Goal: Communication & Community: Answer question/provide support

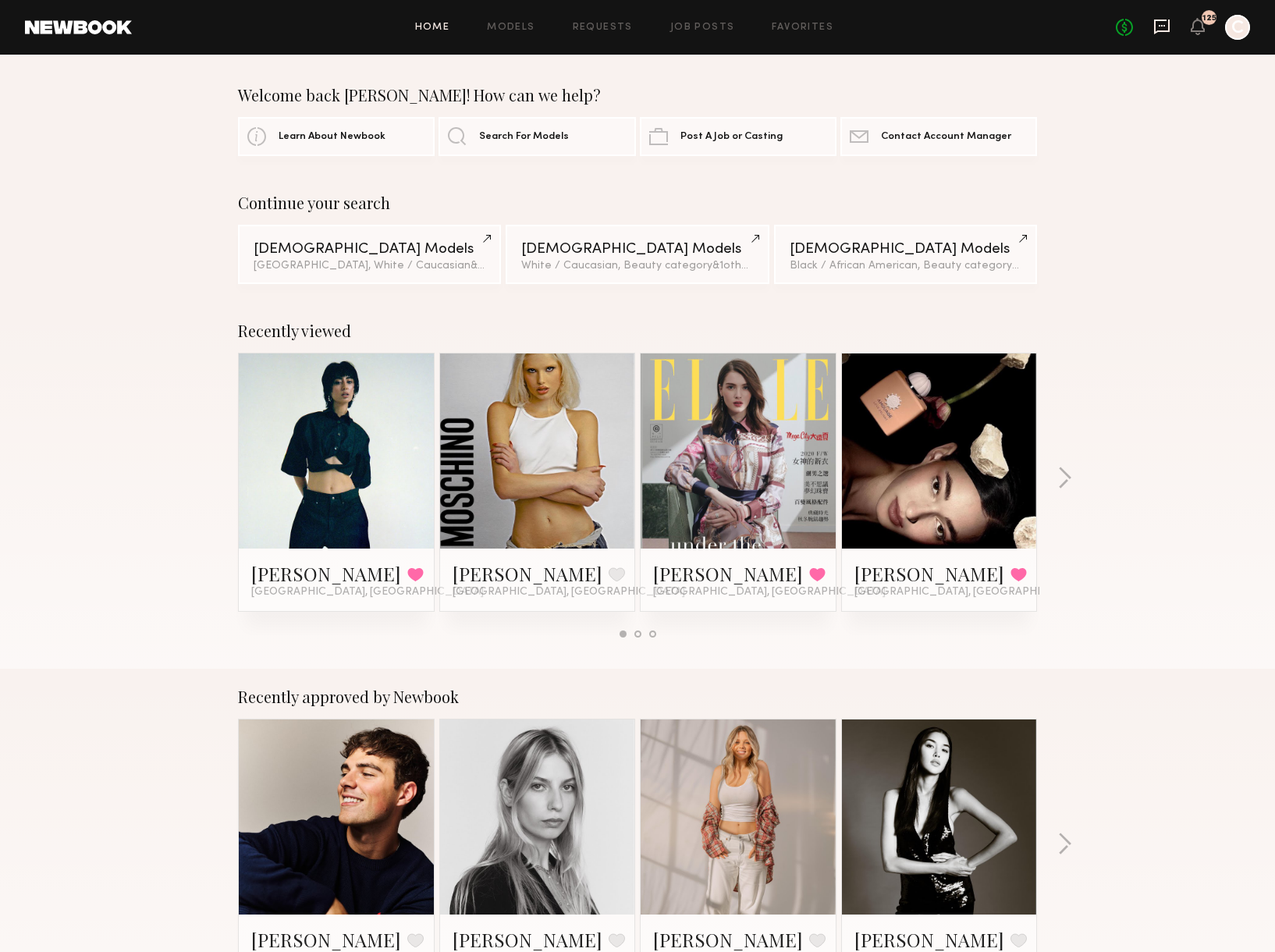
click at [1169, 26] on icon at bounding box center [1162, 26] width 15 height 14
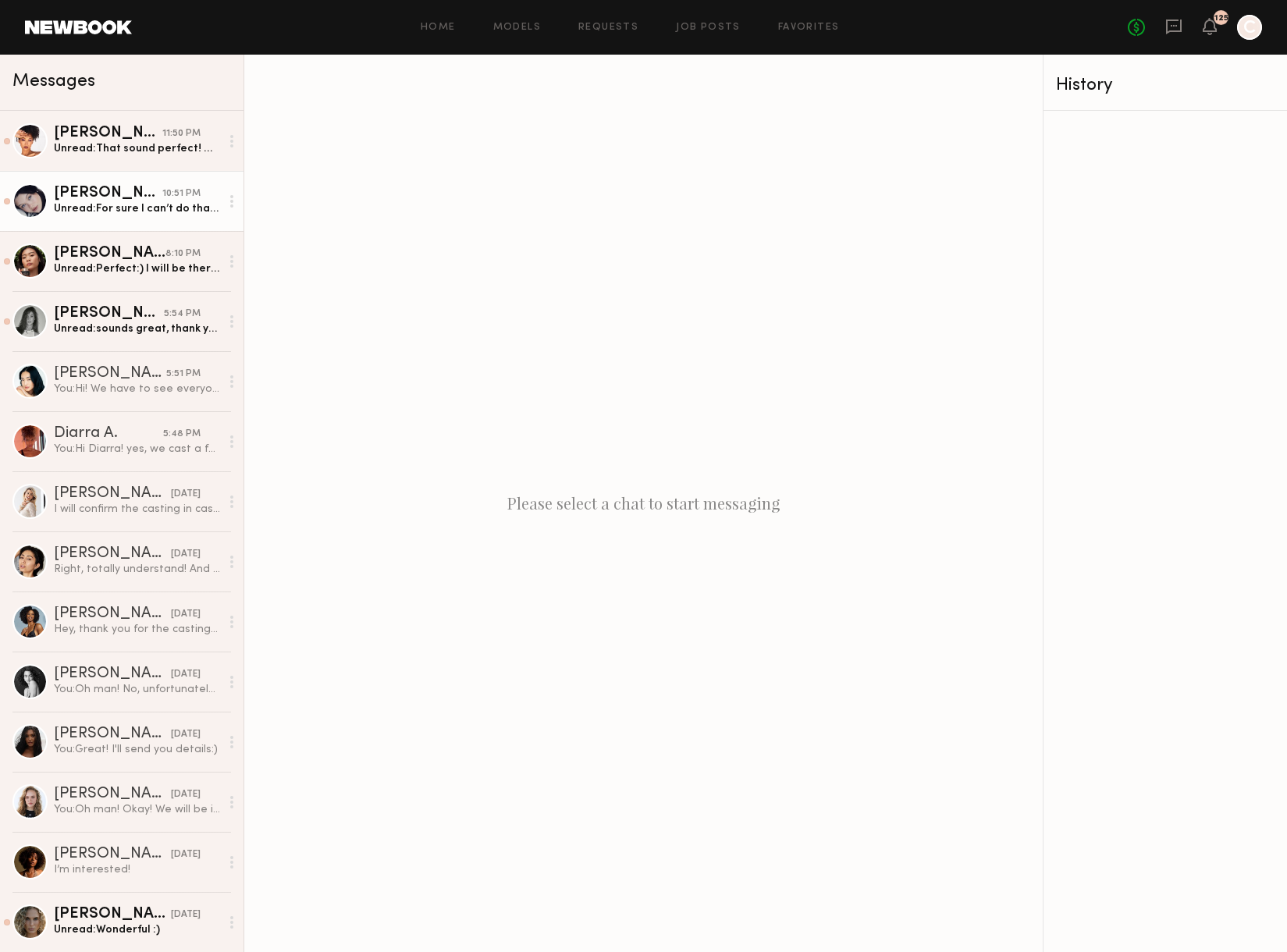
click at [112, 208] on div "Unread: For sure I can’t do that, thank you so much, please let me know if it’s…" at bounding box center [136, 208] width 166 height 14
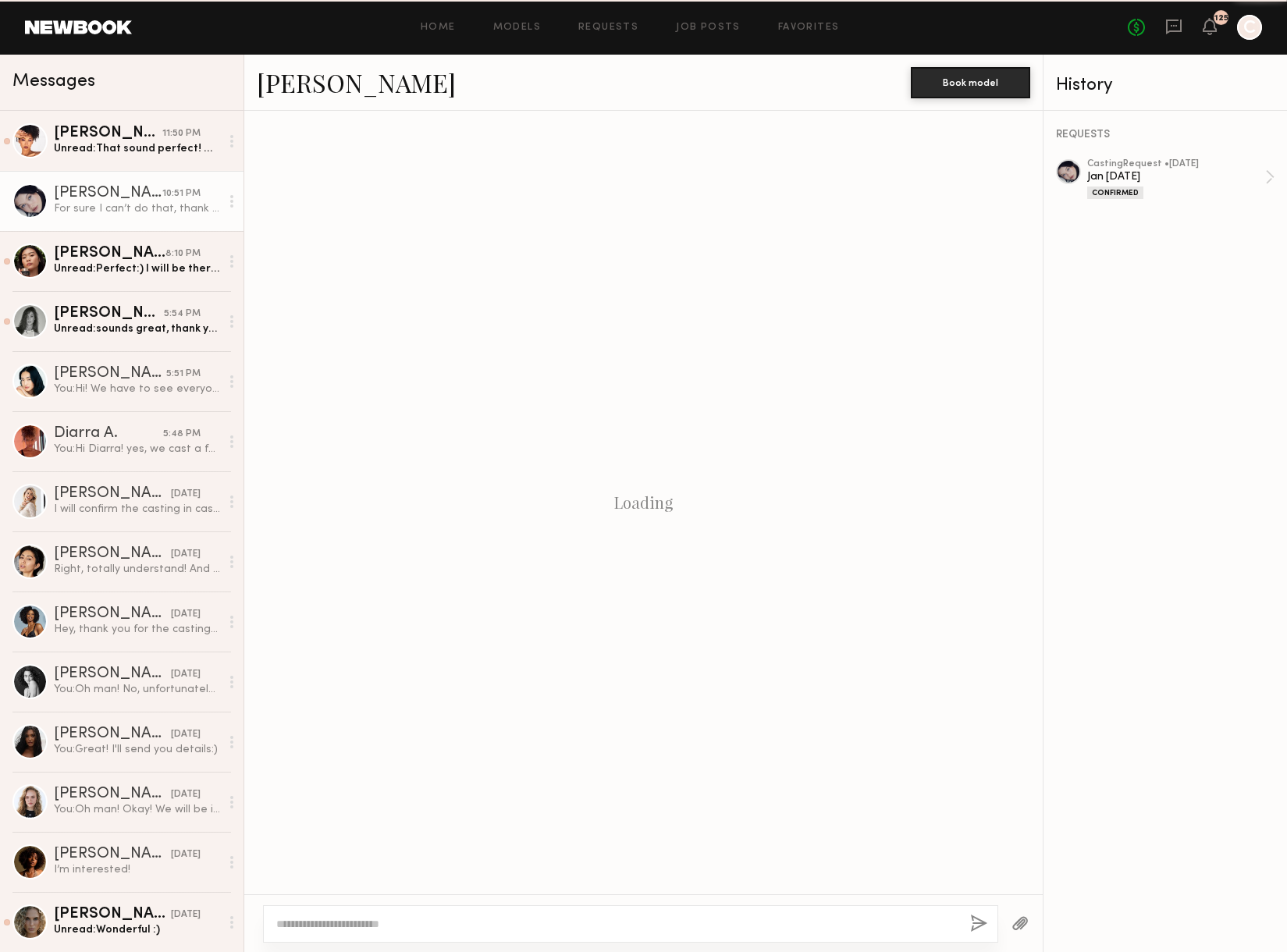
scroll to position [181, 0]
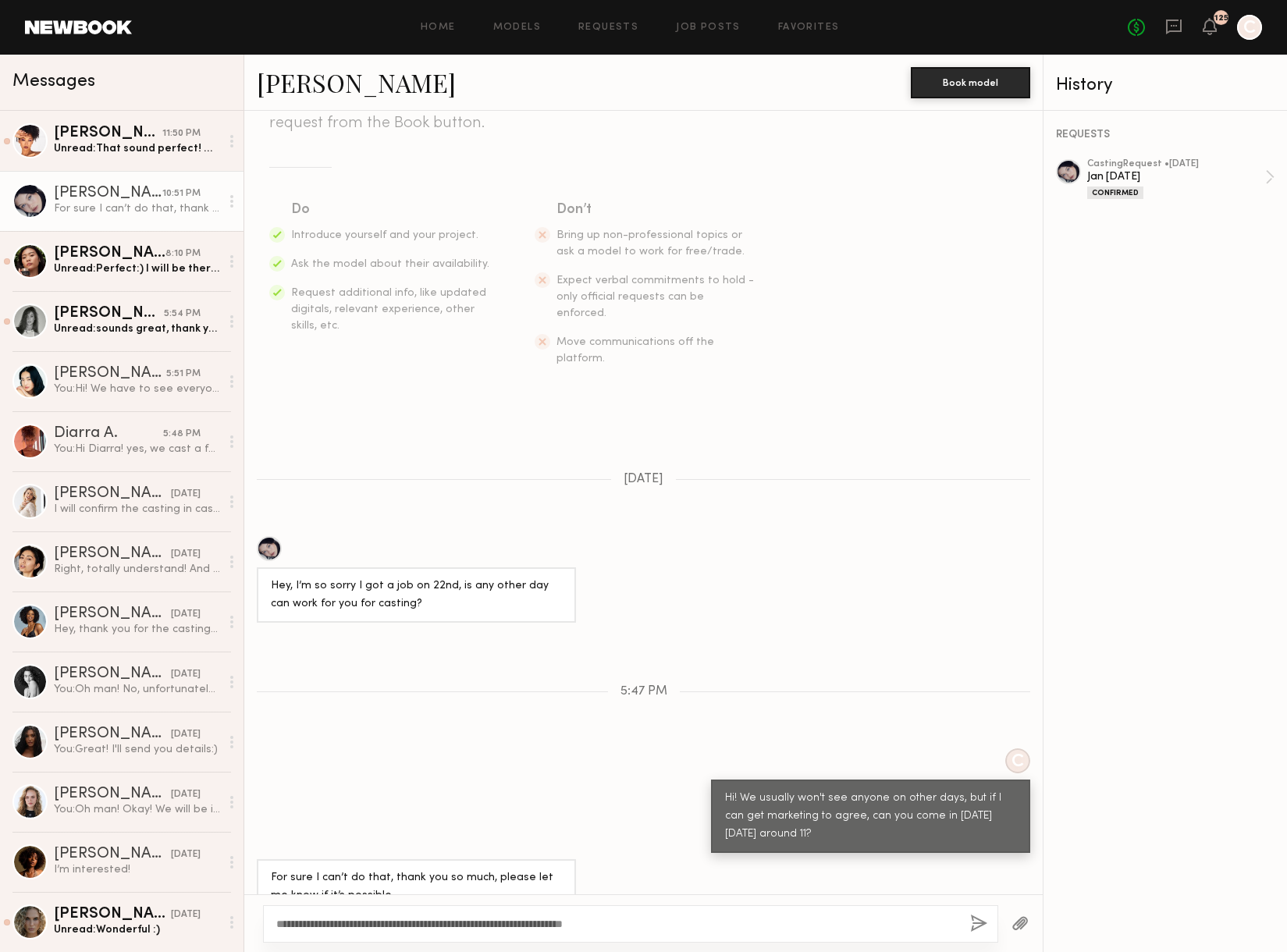
type textarea "**********"
click at [976, 916] on button "button" at bounding box center [979, 924] width 17 height 20
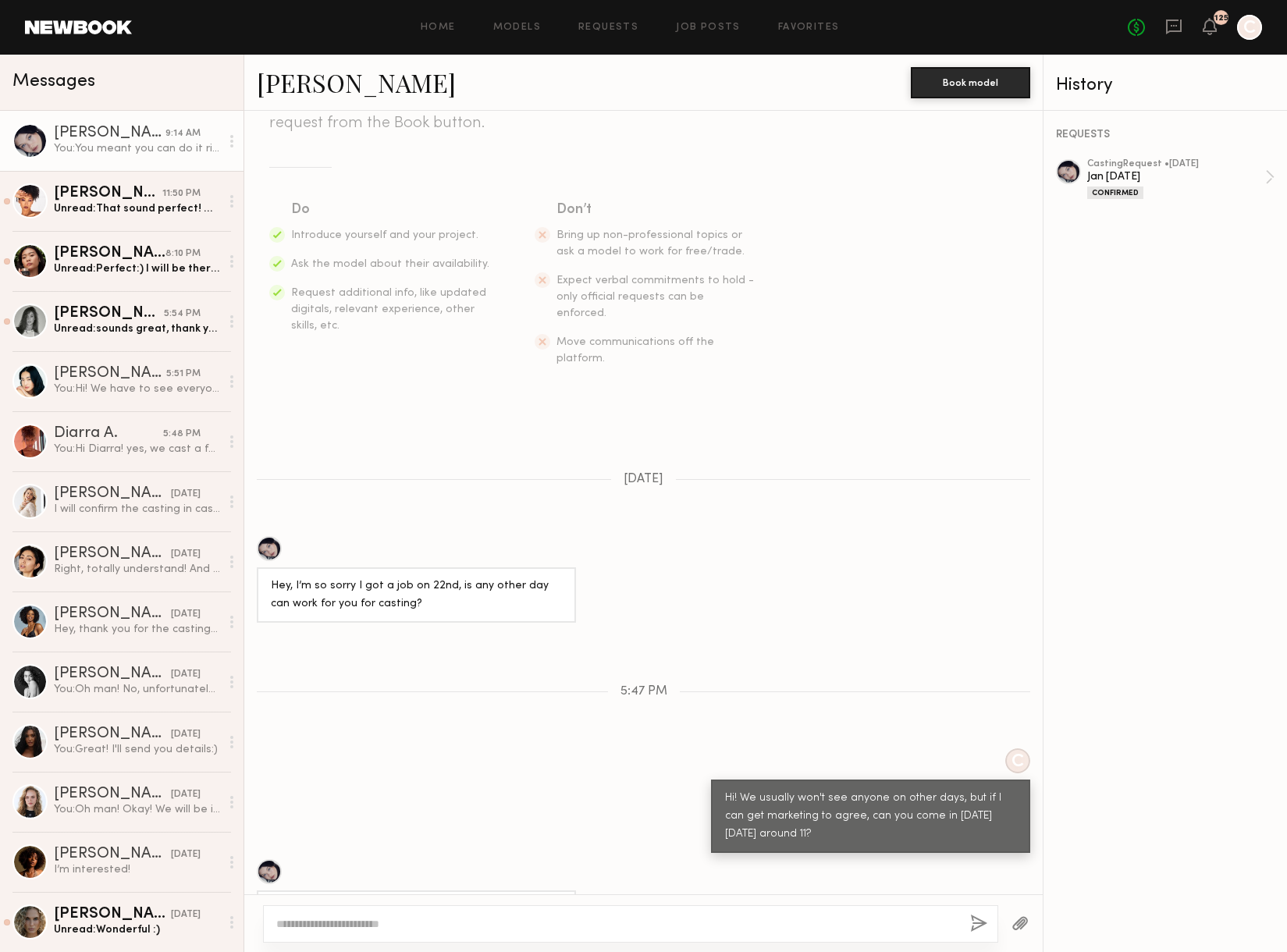
scroll to position [511, 0]
